Goal: Complete application form

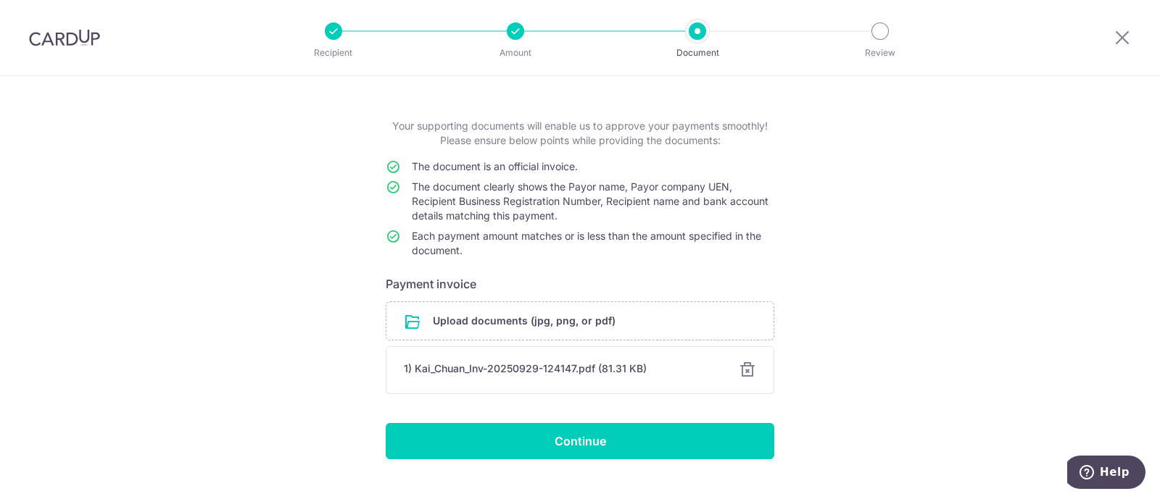
scroll to position [80, 0]
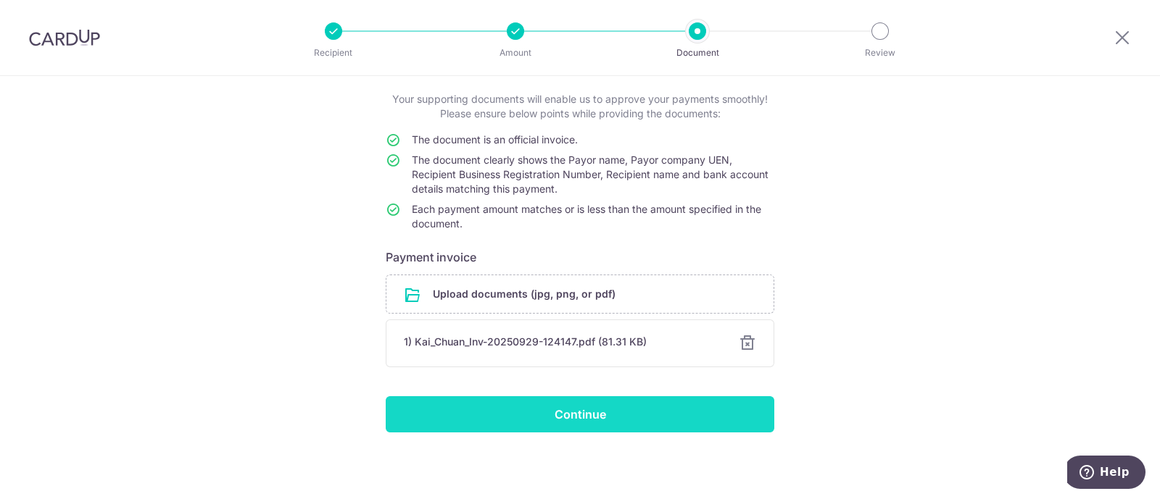
click at [565, 418] on input "Continue" at bounding box center [580, 414] width 389 height 36
